Goal: Check status: Check status

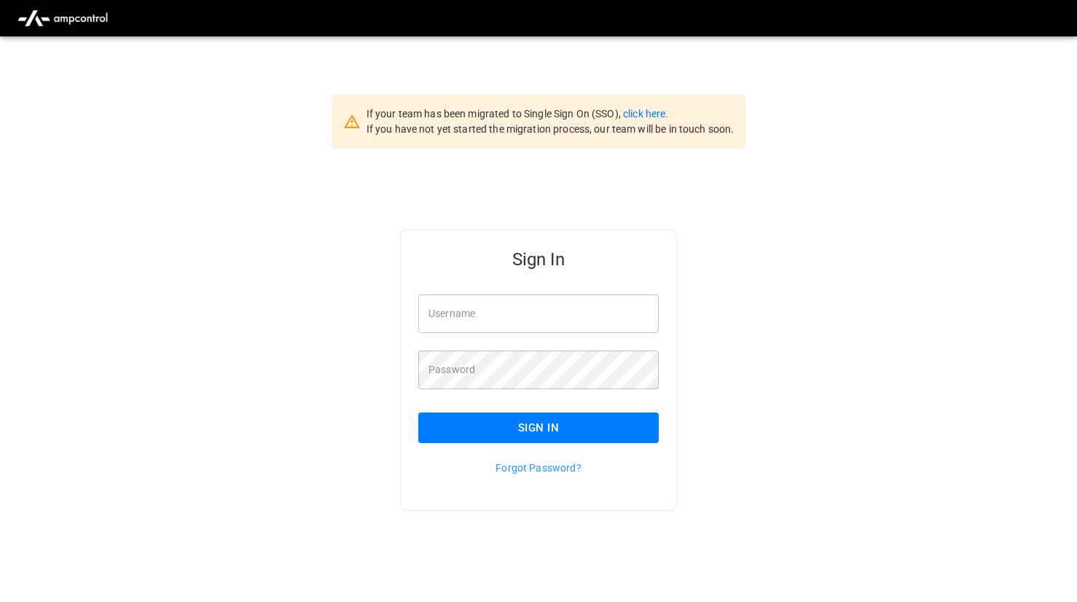
type input "*******"
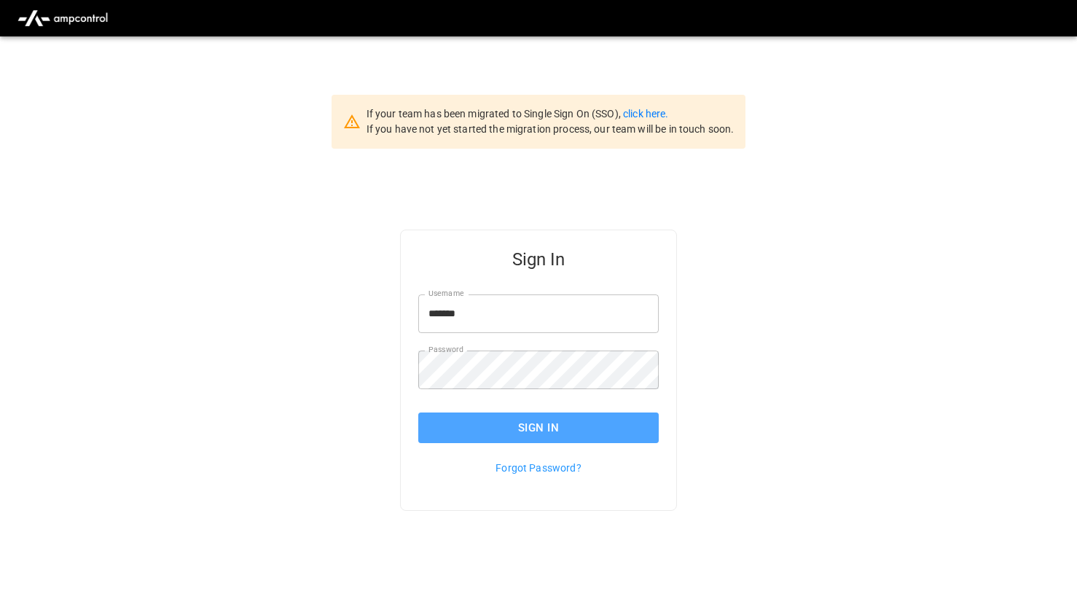
click at [444, 422] on button "Sign In" at bounding box center [538, 427] width 240 height 31
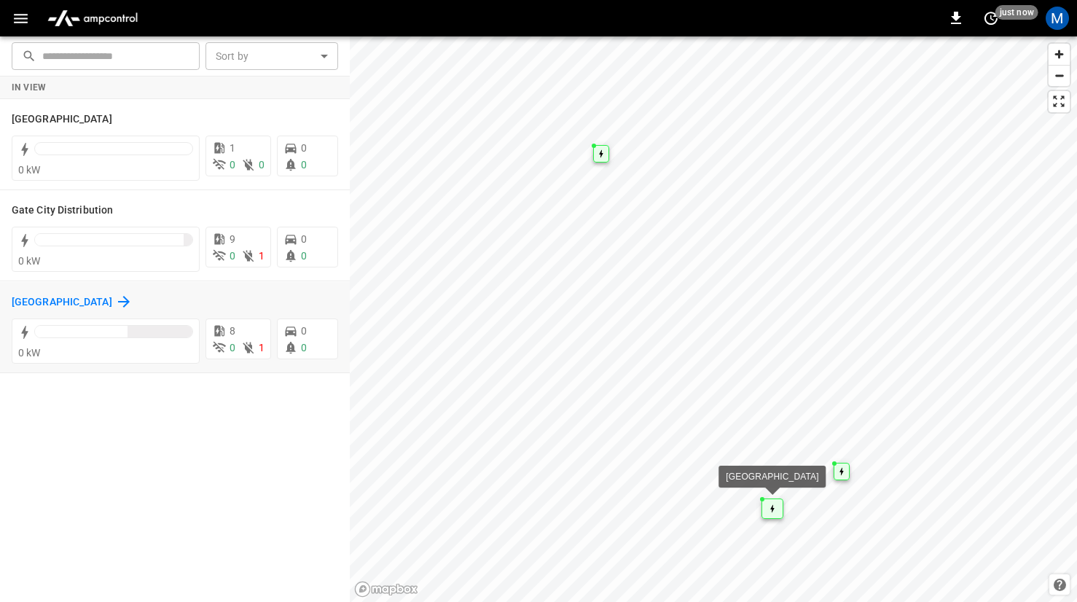
click at [115, 297] on icon at bounding box center [123, 301] width 17 height 17
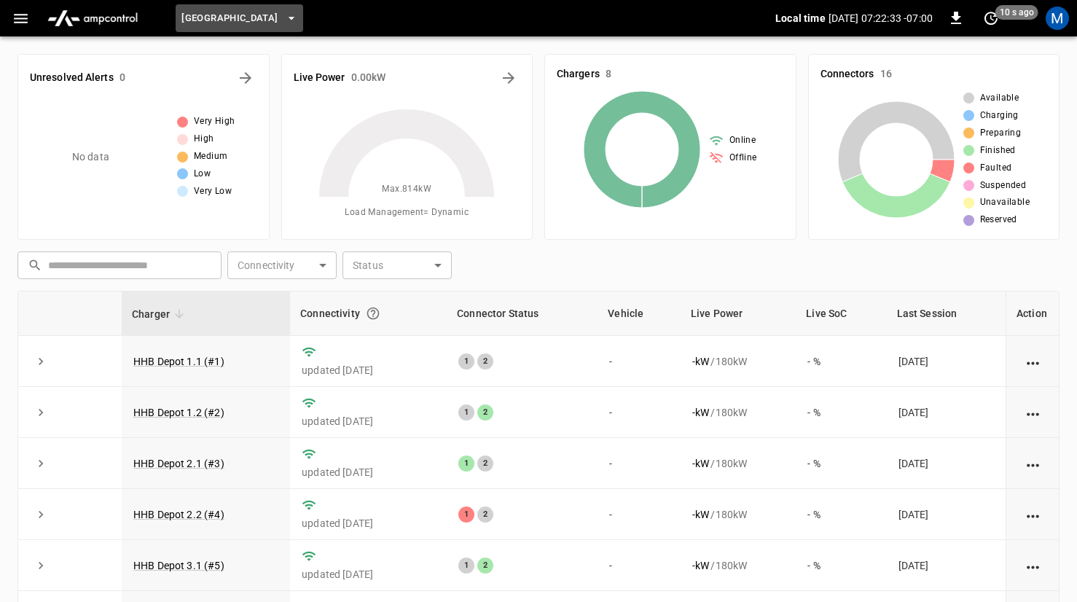
click at [275, 17] on span "Huntington Beach" at bounding box center [229, 18] width 96 height 17
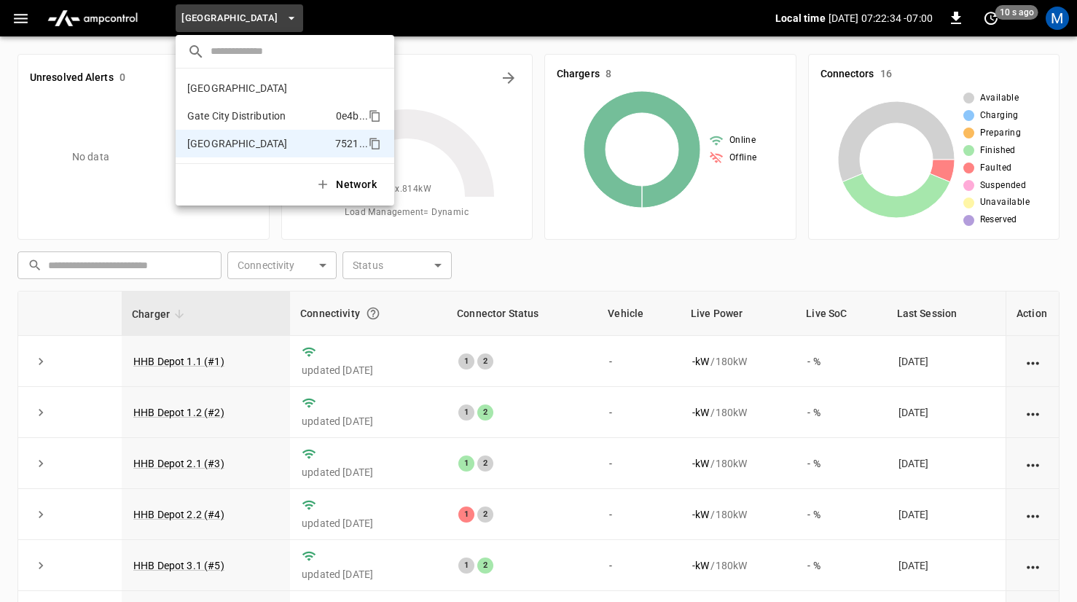
click at [246, 117] on p "Gate City Distribution" at bounding box center [258, 116] width 143 height 15
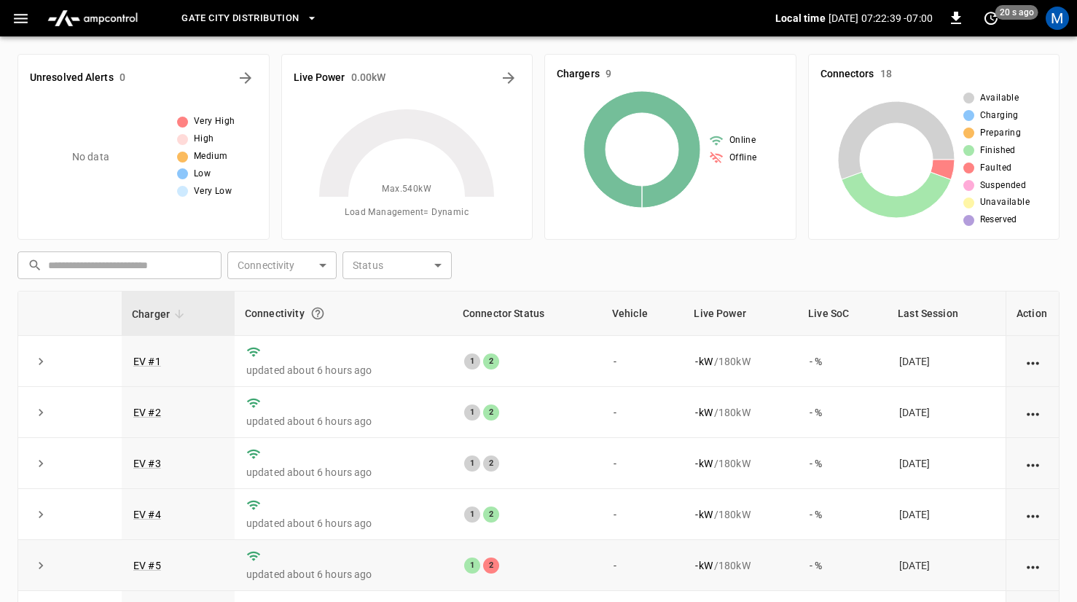
click at [485, 567] on div "2" at bounding box center [491, 565] width 16 height 16
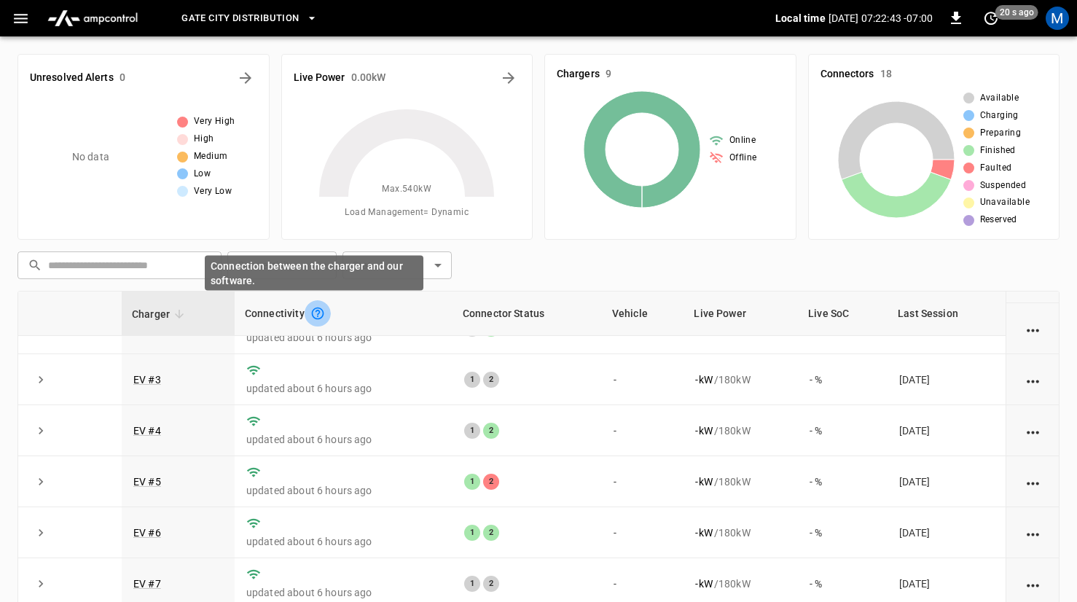
click at [318, 318] on icon "Connection between the charger and our software." at bounding box center [317, 313] width 15 height 15
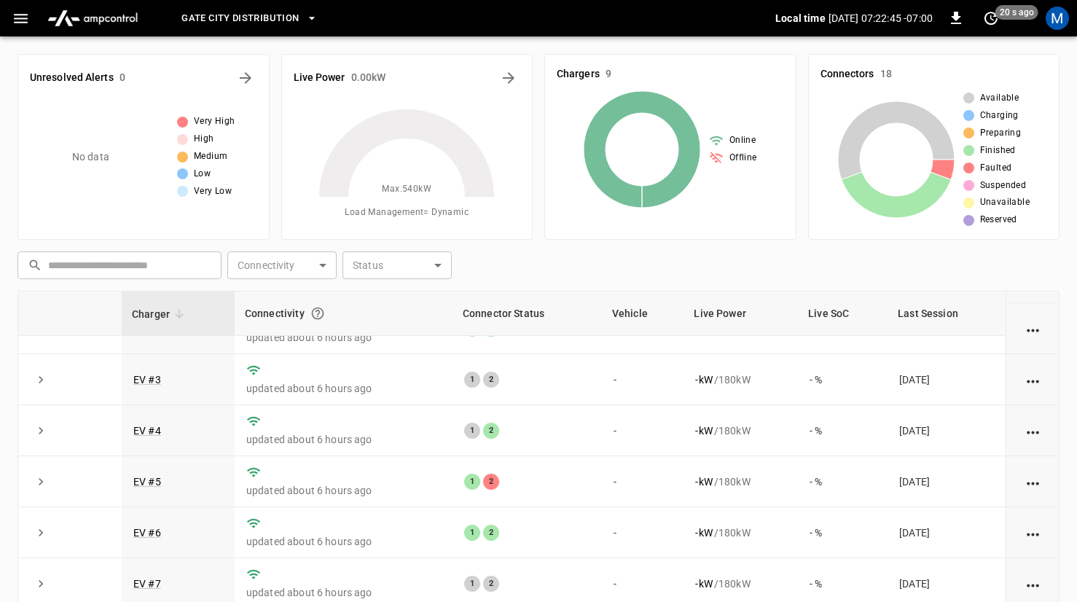
click at [346, 324] on div "Connectivity" at bounding box center [343, 313] width 197 height 26
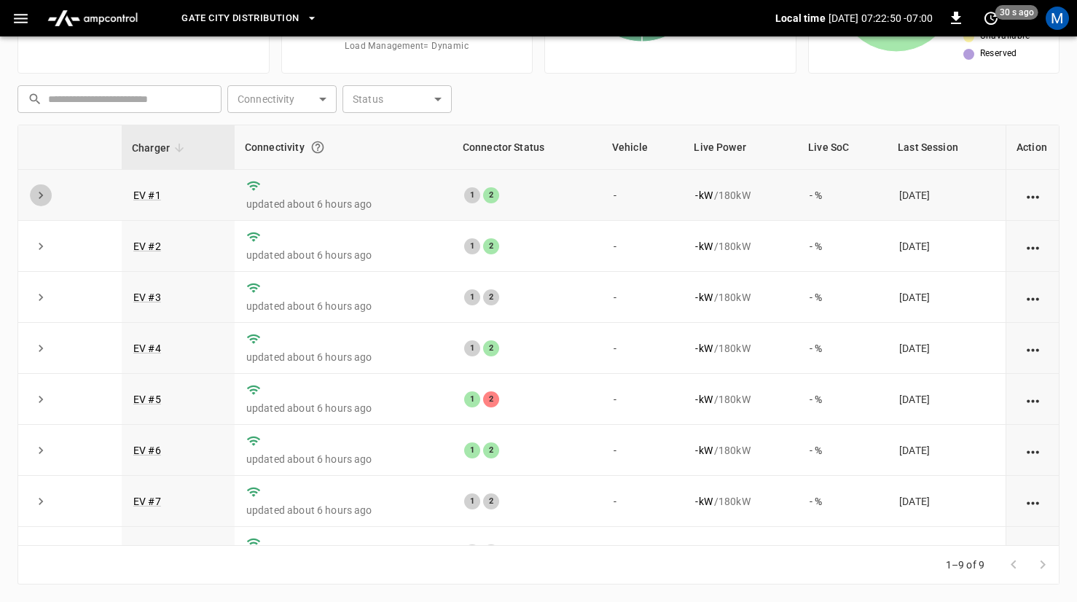
click at [43, 195] on icon "expand row" at bounding box center [41, 195] width 15 height 15
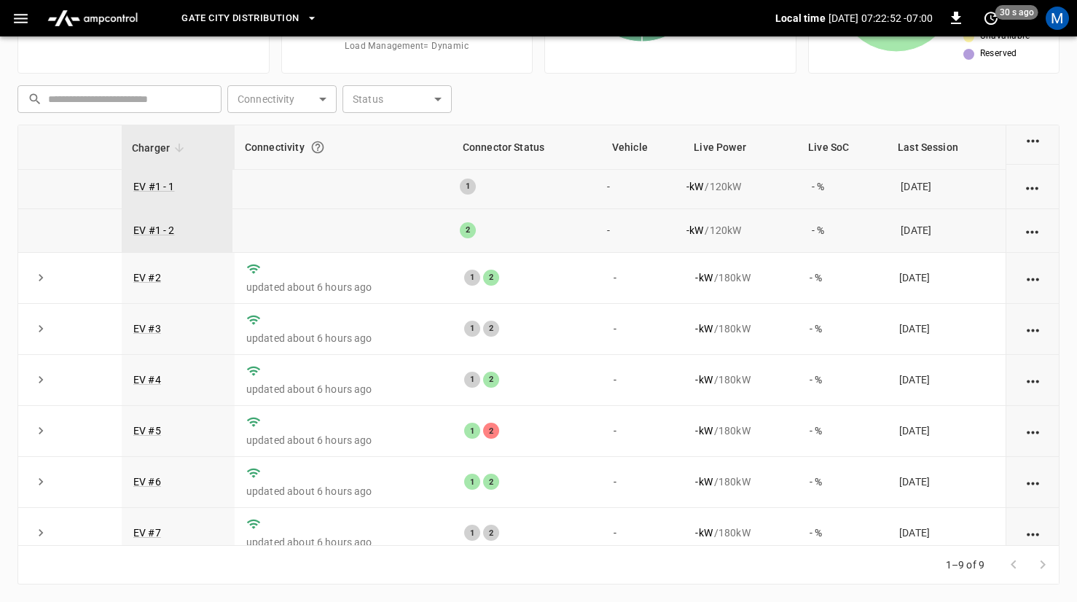
scroll to position [175, 0]
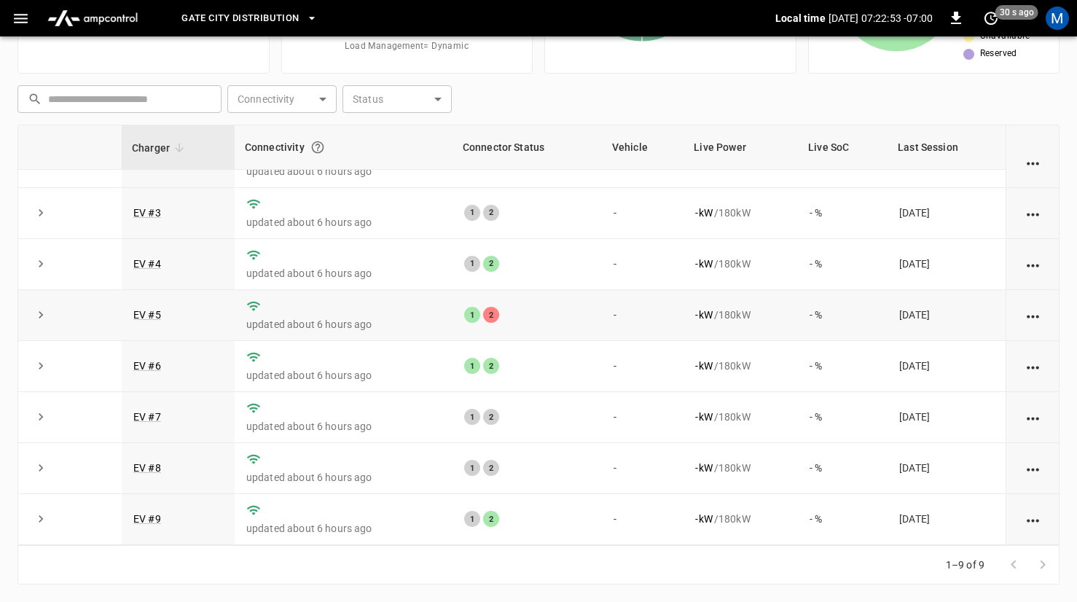
click at [39, 317] on icon "expand row" at bounding box center [41, 314] width 15 height 15
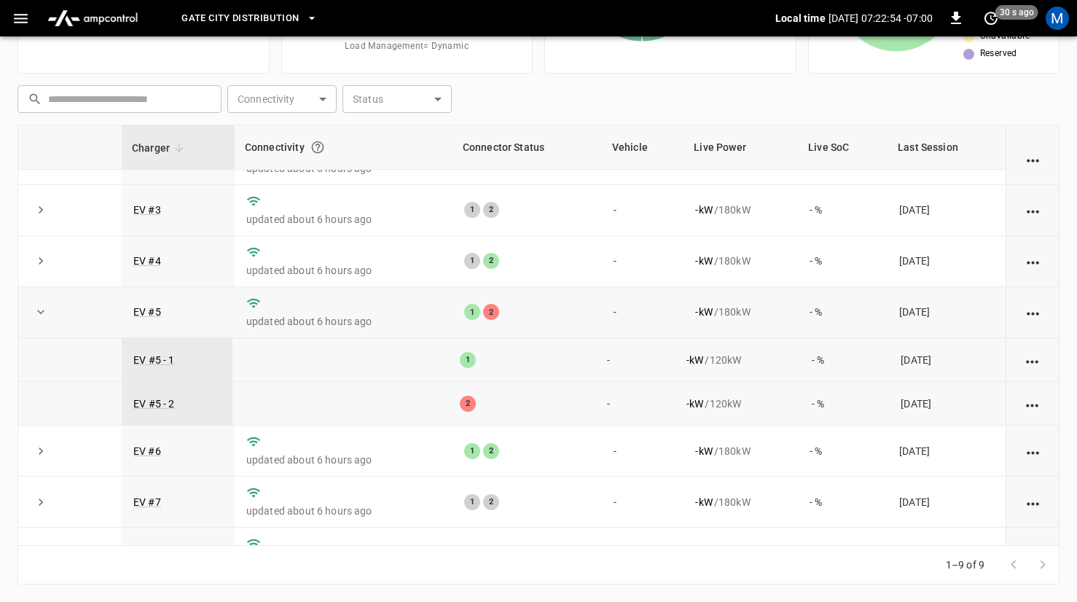
click at [468, 402] on div "2" at bounding box center [468, 404] width 16 height 16
click at [468, 404] on div "2" at bounding box center [468, 404] width 16 height 16
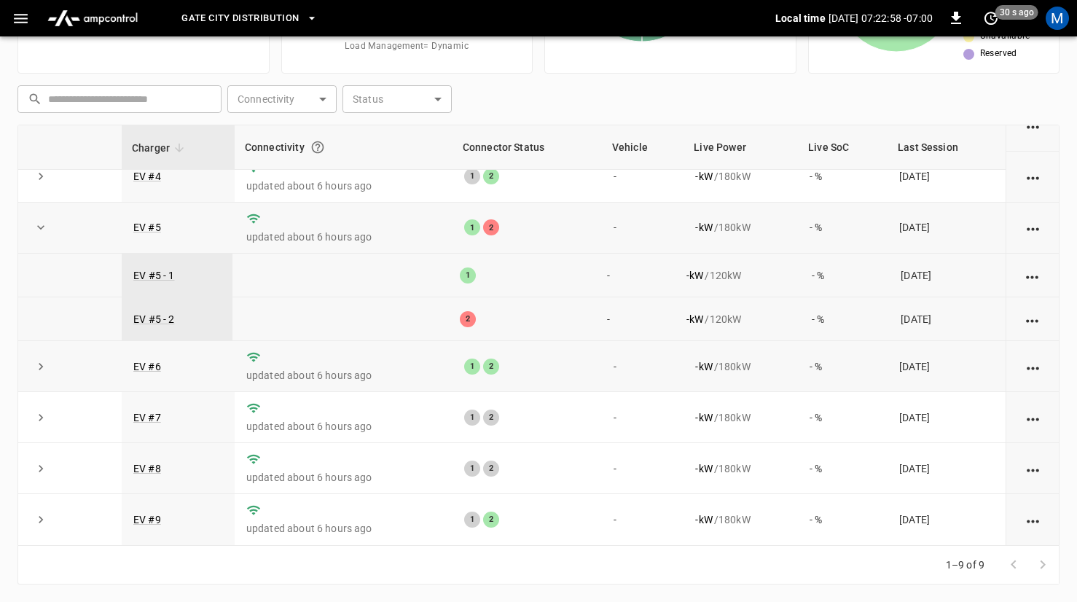
click at [38, 368] on icon "expand row" at bounding box center [41, 366] width 15 height 15
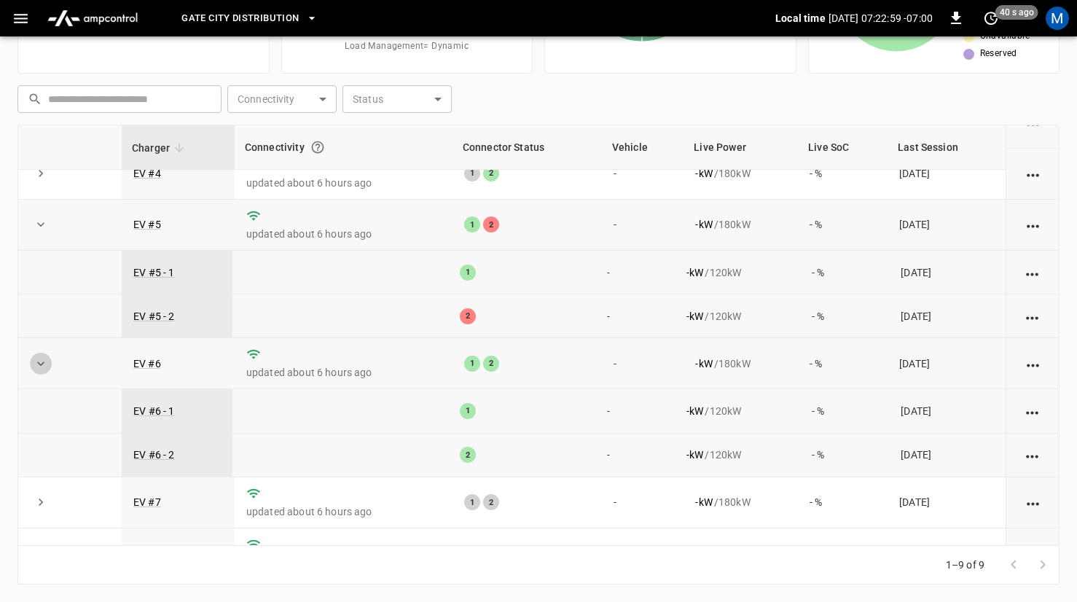
click at [38, 368] on icon "expand row" at bounding box center [41, 363] width 15 height 15
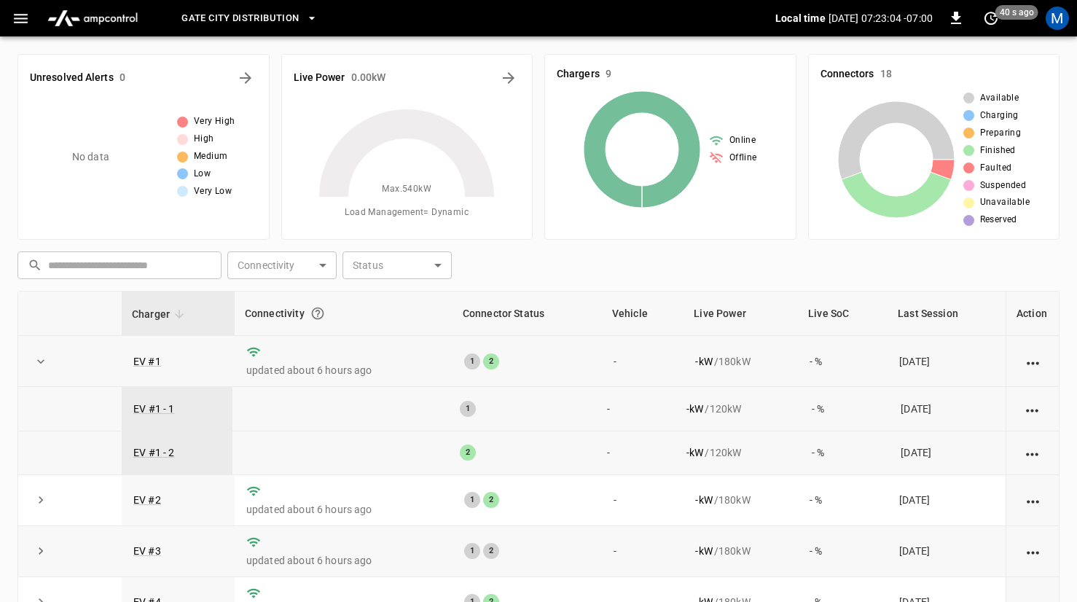
scroll to position [7, 0]
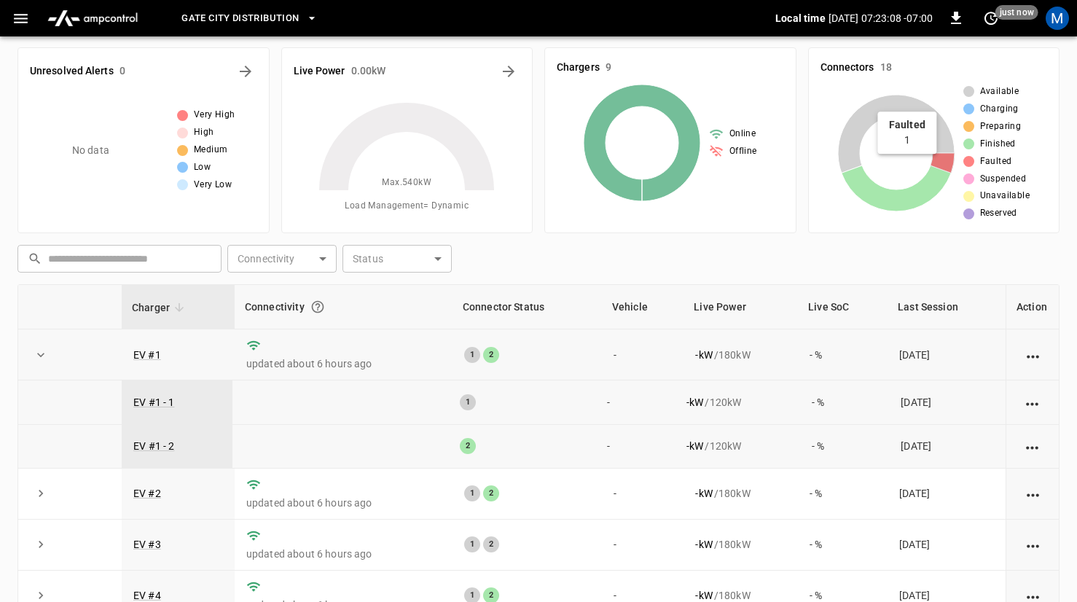
click at [950, 162] on icon at bounding box center [942, 163] width 24 height 20
click at [1003, 167] on span "Faulted" at bounding box center [996, 161] width 32 height 15
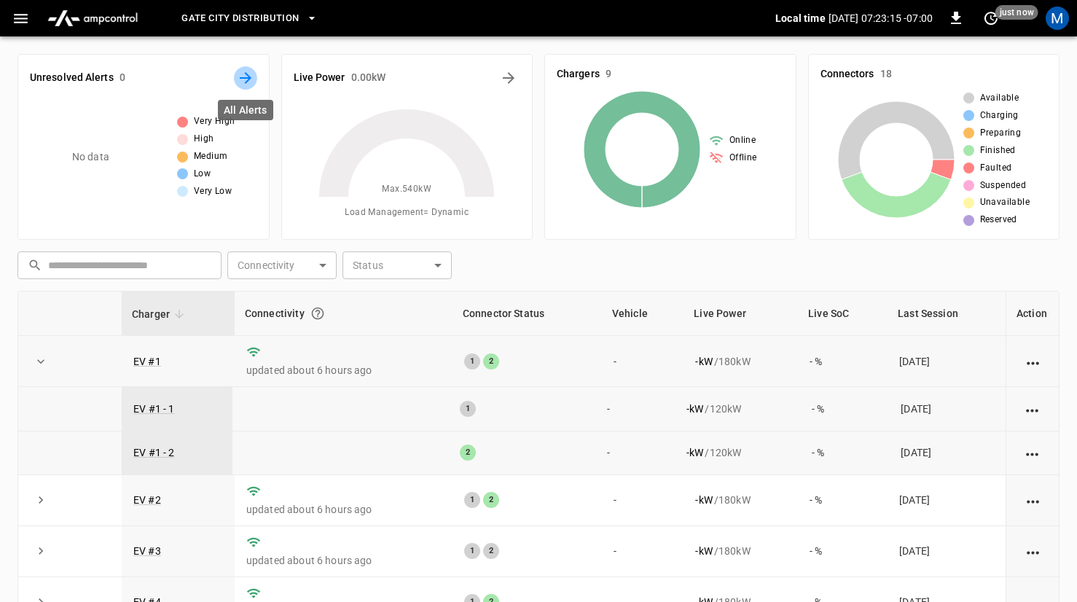
click at [251, 76] on icon "All Alerts" at bounding box center [245, 77] width 17 height 17
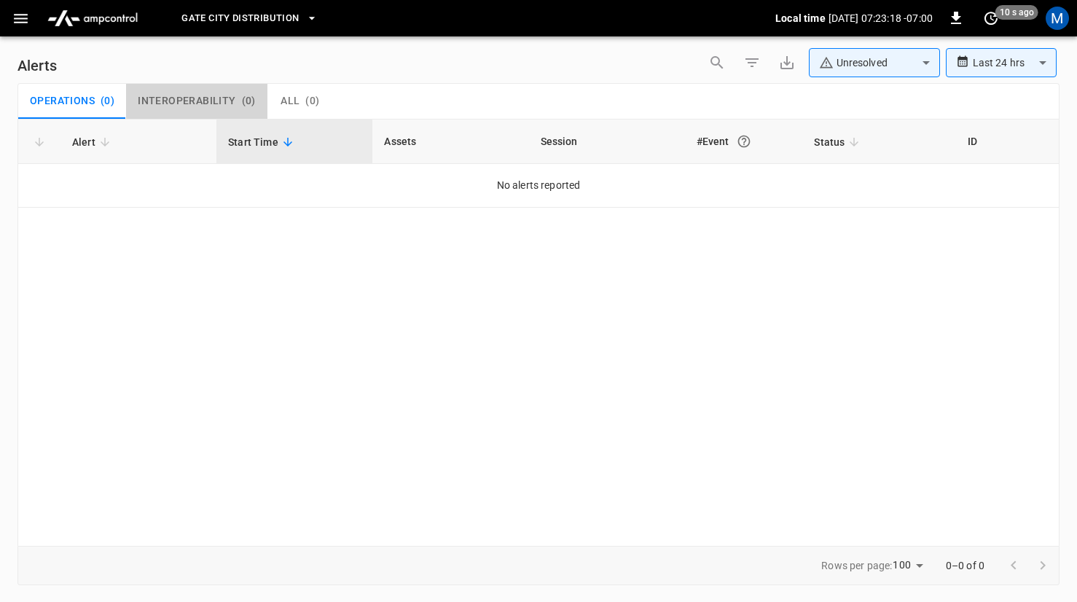
click at [236, 101] on div "Interoperability ( 0 )" at bounding box center [197, 101] width 118 height 13
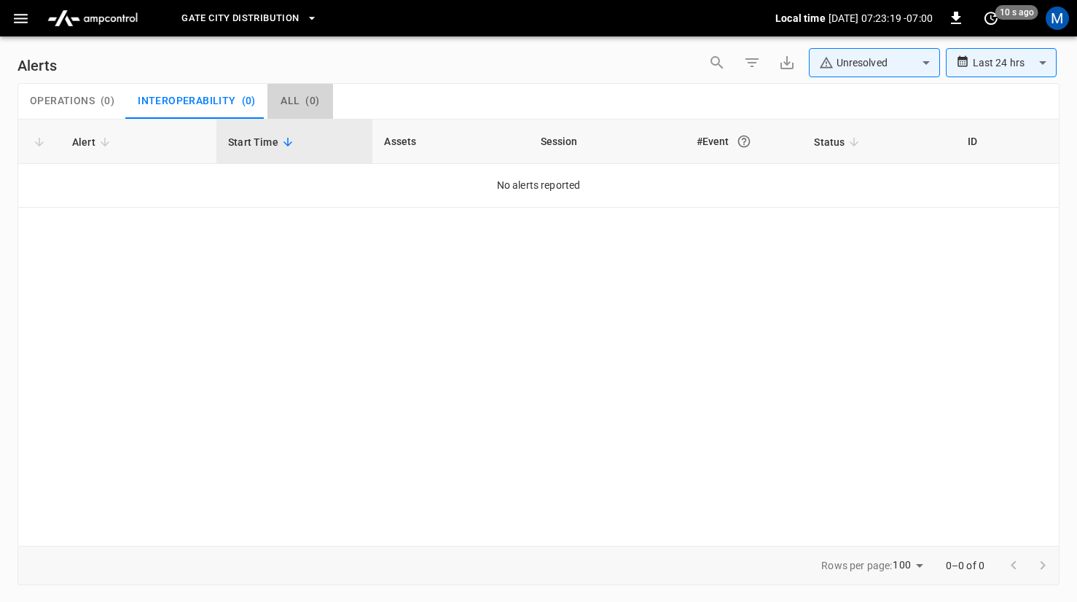
click at [276, 101] on button "All ( 0 )" at bounding box center [300, 101] width 66 height 35
click at [81, 96] on span "Operations" at bounding box center [62, 101] width 65 height 13
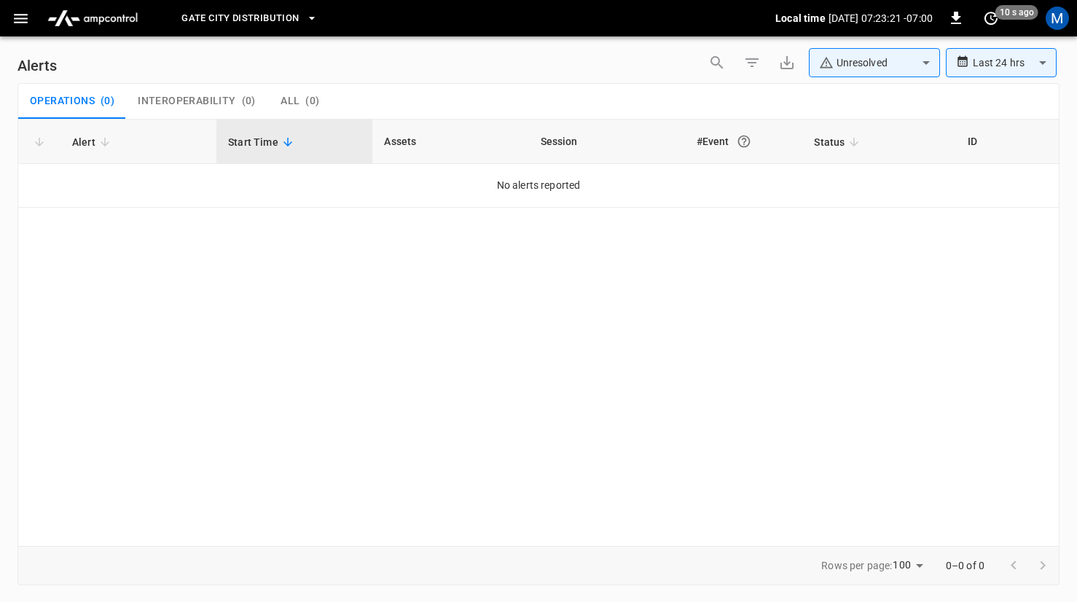
click at [192, 24] on span "Gate City Distribution" at bounding box center [239, 18] width 117 height 17
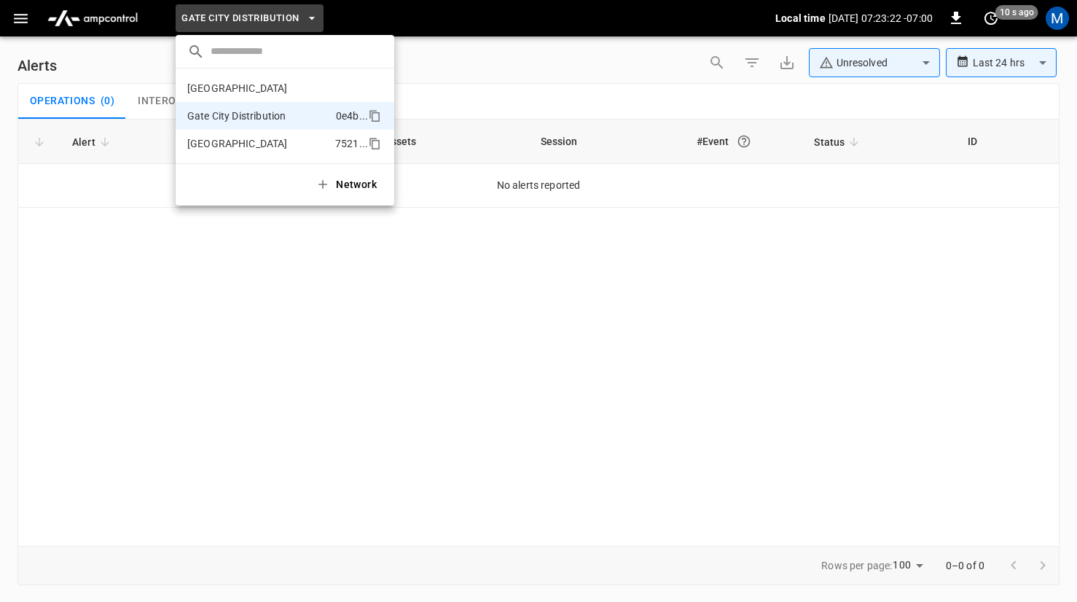
click at [223, 141] on p "Huntington Beach" at bounding box center [258, 143] width 142 height 15
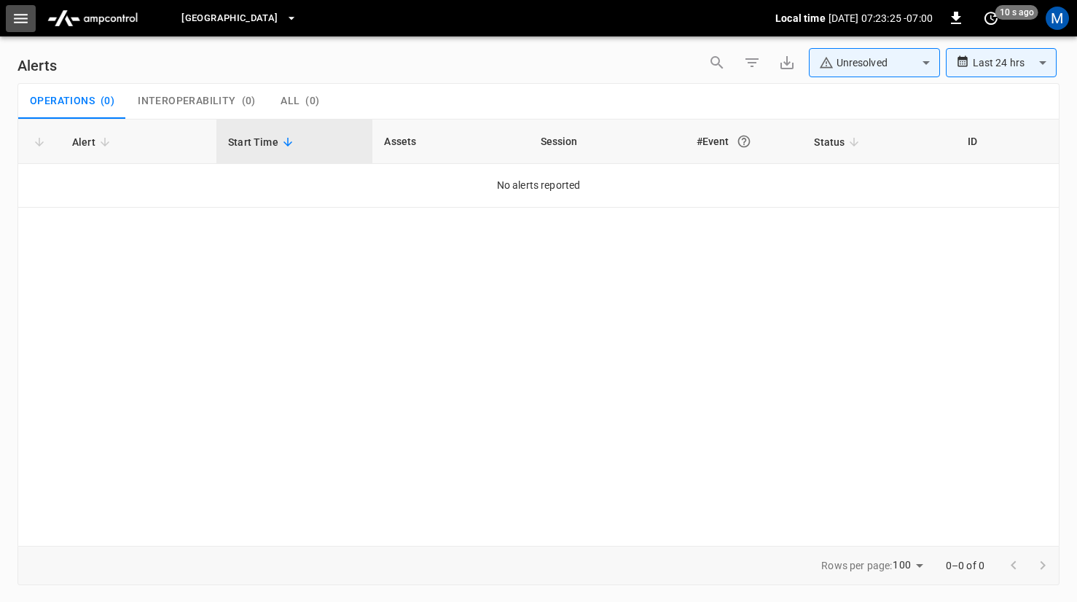
click at [22, 17] on icon "button" at bounding box center [21, 18] width 18 height 18
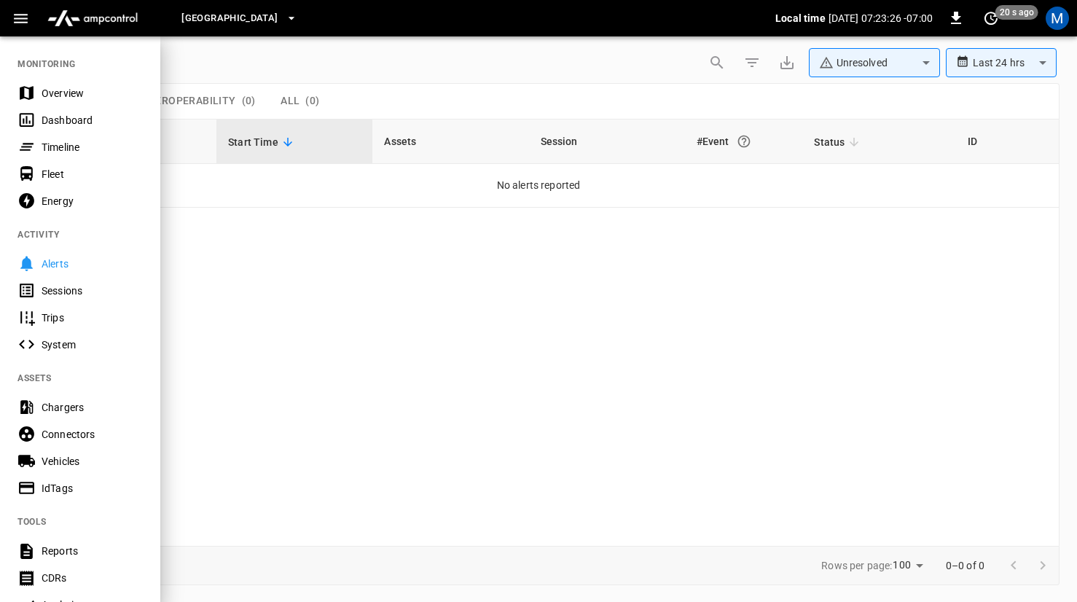
click at [66, 116] on div "Dashboard" at bounding box center [92, 120] width 101 height 15
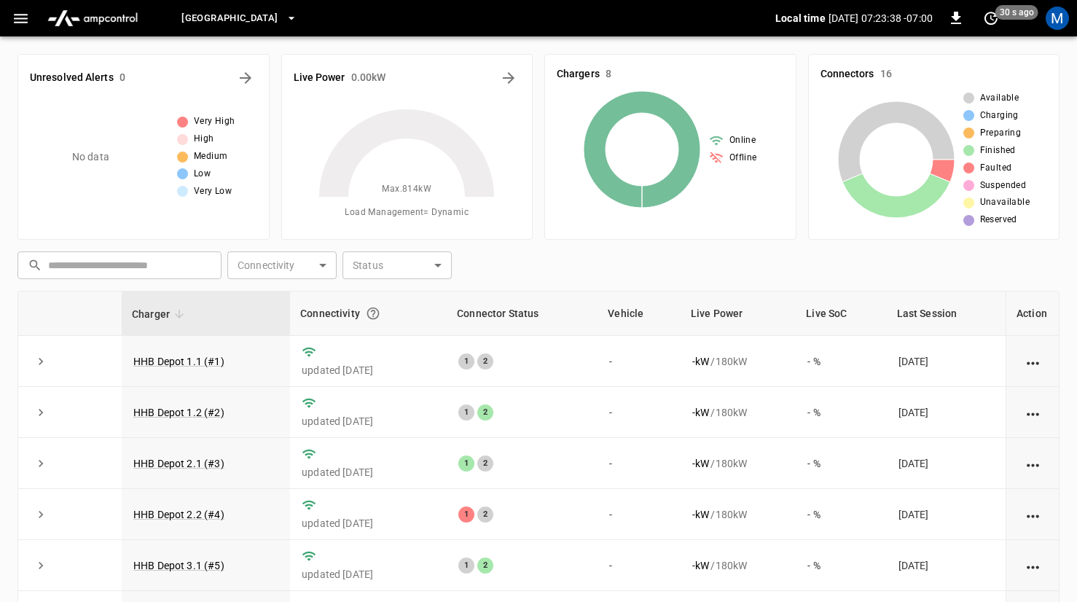
click at [216, 33] on div "Huntington Beach" at bounding box center [465, 18] width 620 height 34
click at [213, 21] on span "Huntington Beach" at bounding box center [229, 18] width 96 height 17
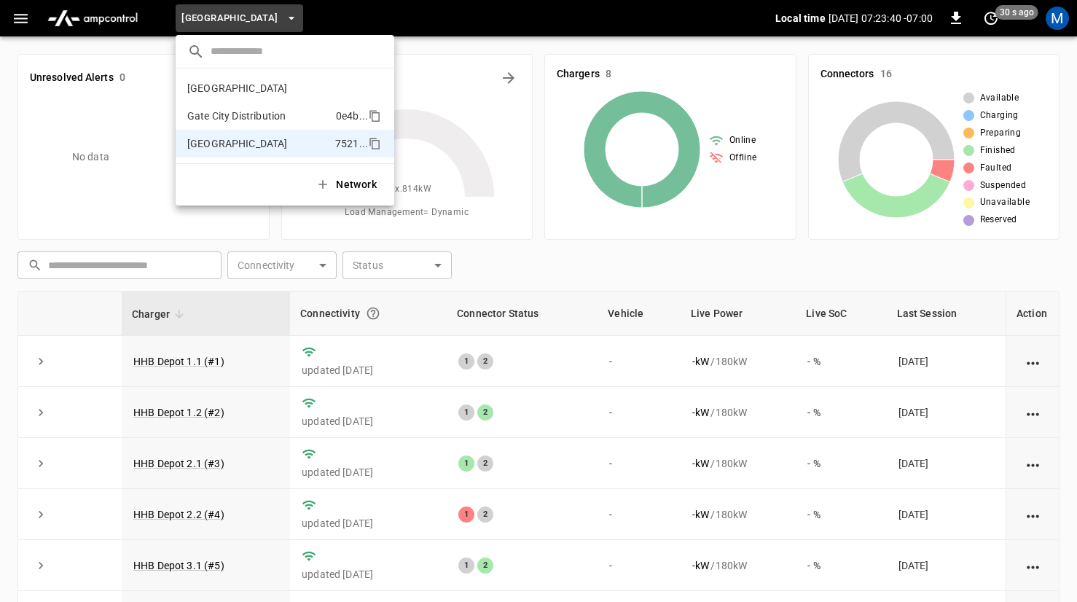
click at [227, 109] on p "Gate City Distribution" at bounding box center [258, 116] width 143 height 15
